Goal: Transaction & Acquisition: Book appointment/travel/reservation

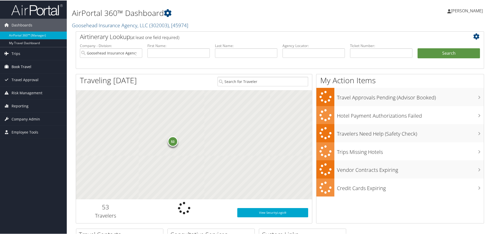
click at [27, 65] on span "Book Travel" at bounding box center [22, 66] width 20 height 13
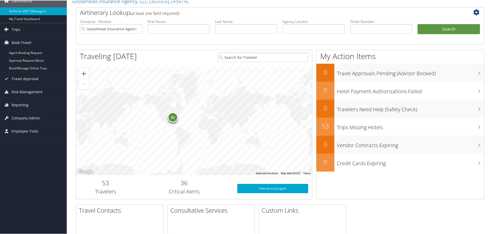
scroll to position [106, 0]
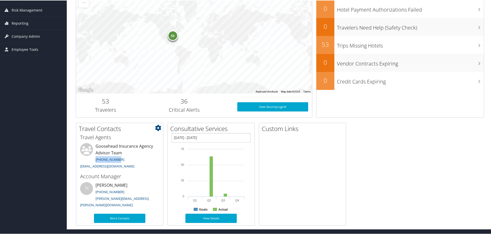
drag, startPoint x: 91, startPoint y: 161, endPoint x: 117, endPoint y: 161, distance: 26.2
click at [117, 161] on li "Goosehead Insurance Agency Advisor Team 801-327-7724 trips@cbtravel.com" at bounding box center [120, 156] width 84 height 27
copy link "801-327-7724"
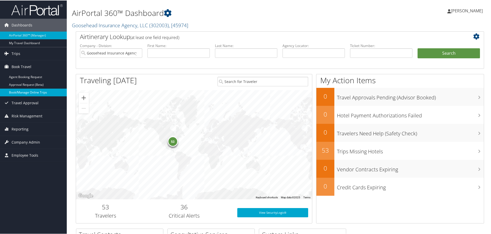
click at [27, 93] on link "Book/Manage Online Trips" at bounding box center [33, 92] width 67 height 8
